Goal: Navigation & Orientation: Understand site structure

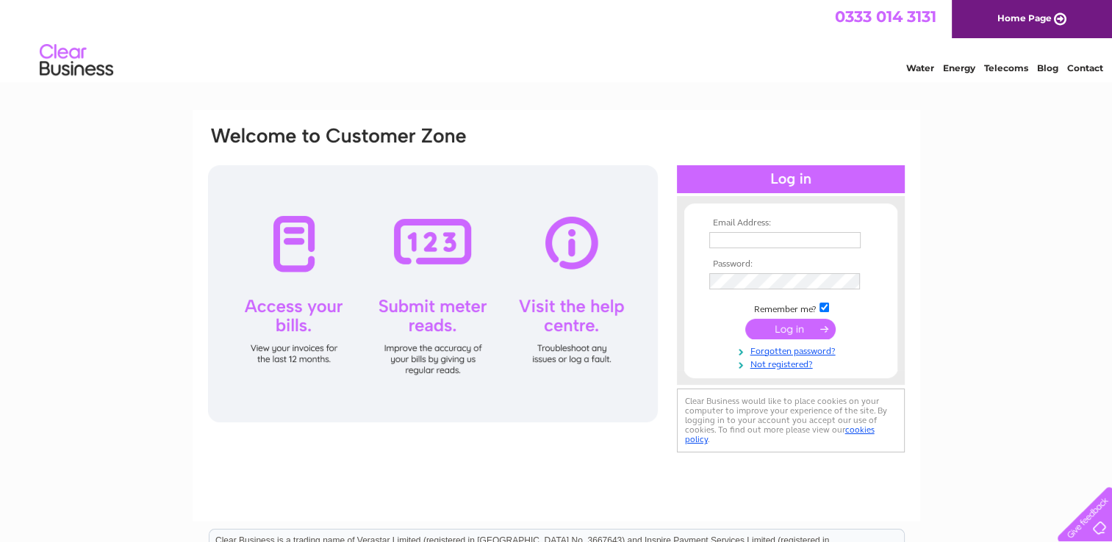
type input "[PERSON_NAME][EMAIL_ADDRESS][PERSON_NAME][DOMAIN_NAME]"
click at [786, 328] on input "submit" at bounding box center [790, 329] width 90 height 21
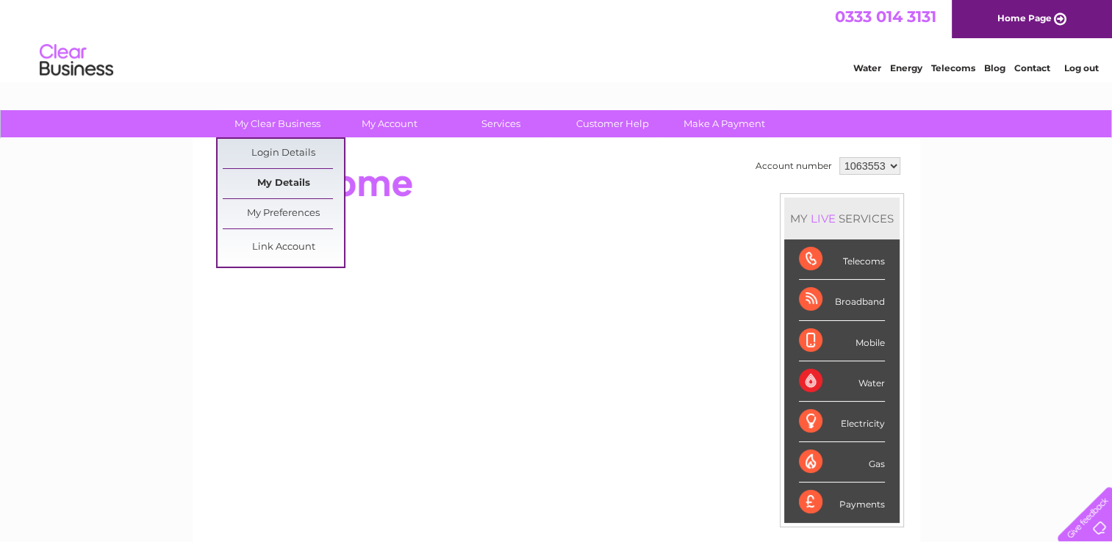
click at [265, 184] on link "My Details" at bounding box center [283, 183] width 121 height 29
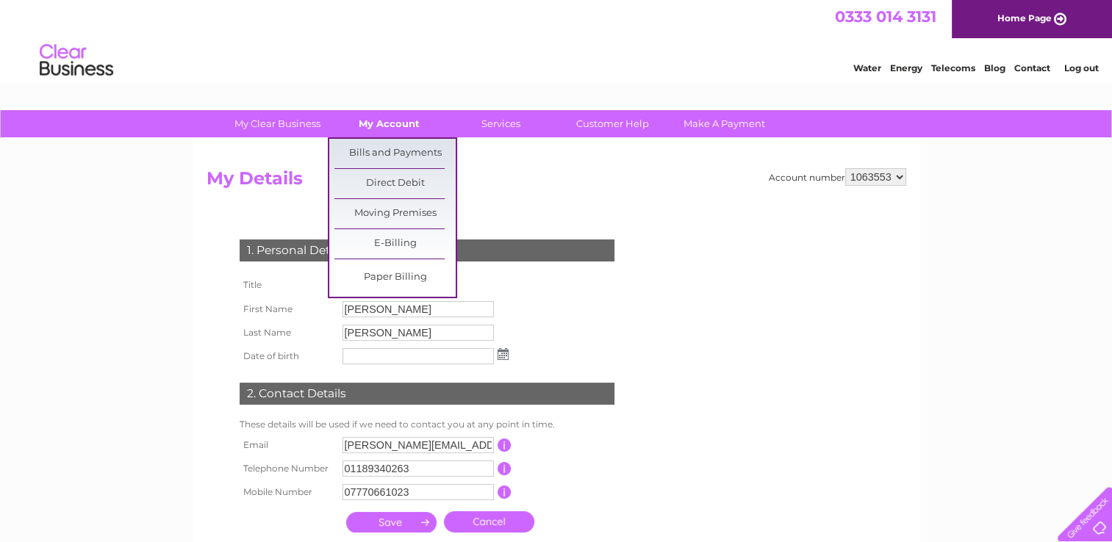
click at [394, 114] on link "My Account" at bounding box center [389, 123] width 121 height 27
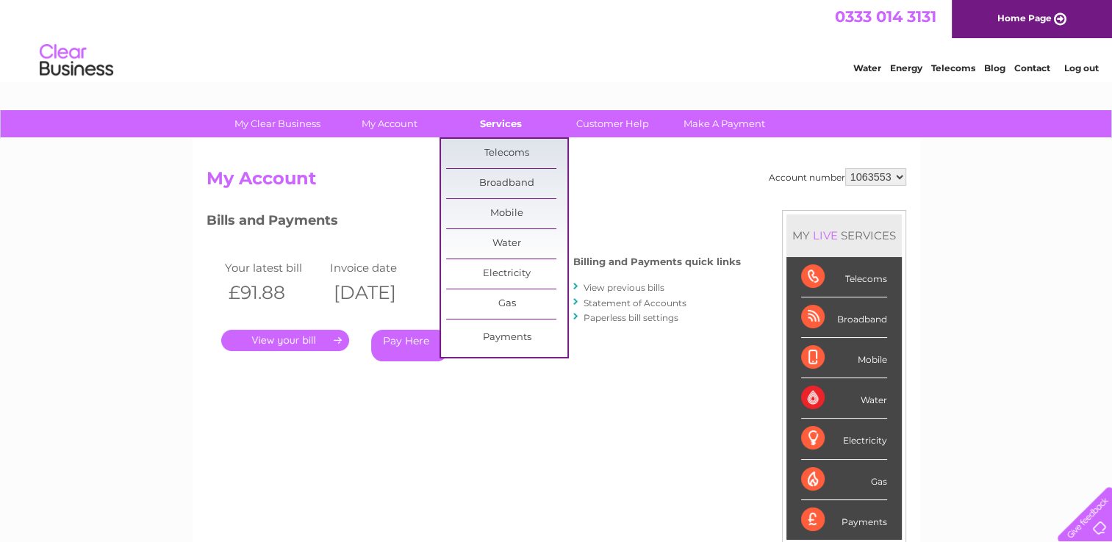
click at [498, 126] on link "Services" at bounding box center [500, 123] width 121 height 27
